Goal: Find specific page/section: Find specific page/section

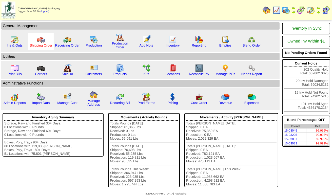
click at [47, 46] on link "Shipping Order" at bounding box center [41, 46] width 23 height 4
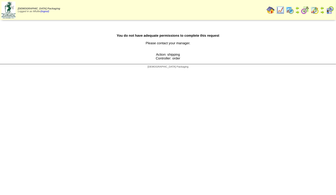
click at [291, 9] on img at bounding box center [290, 10] width 8 height 8
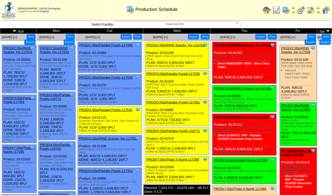
click at [312, 11] on img at bounding box center [311, 10] width 8 height 8
